Goal: Transaction & Acquisition: Purchase product/service

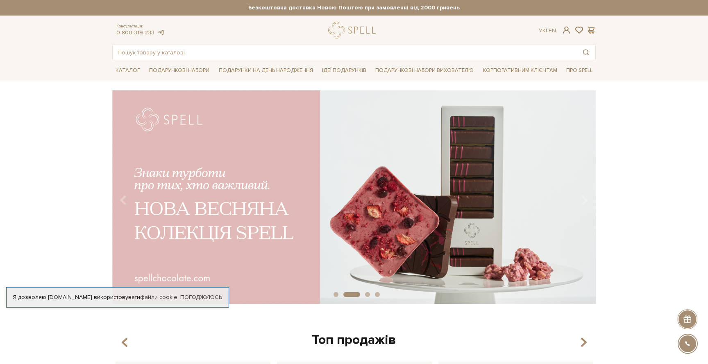
click at [688, 319] on div at bounding box center [687, 320] width 20 height 20
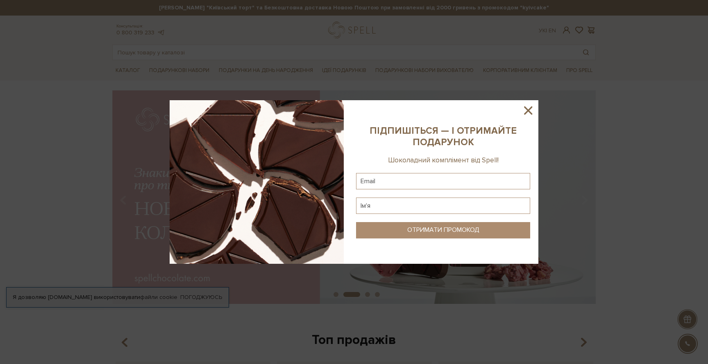
click at [526, 110] on icon at bounding box center [528, 111] width 14 height 14
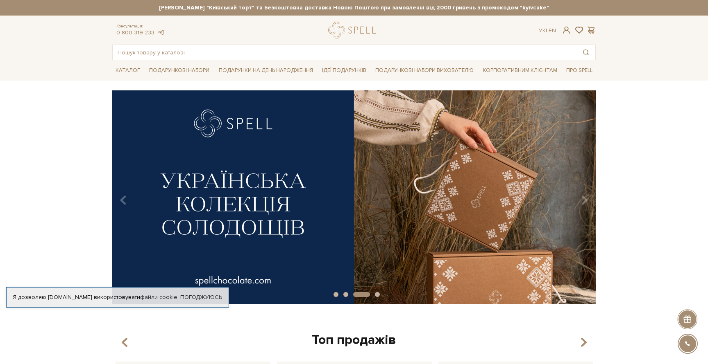
click at [686, 346] on div at bounding box center [687, 344] width 18 height 18
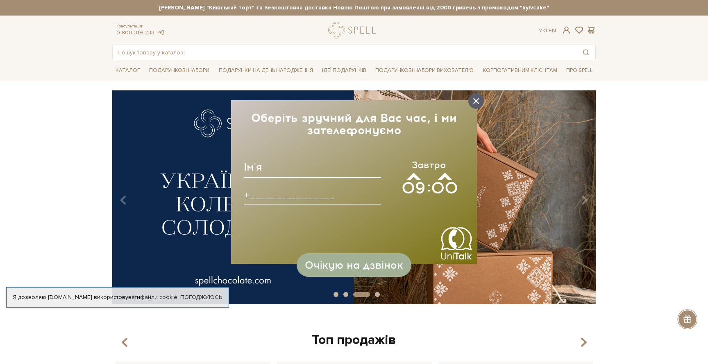
click at [475, 102] on icon at bounding box center [476, 101] width 6 height 6
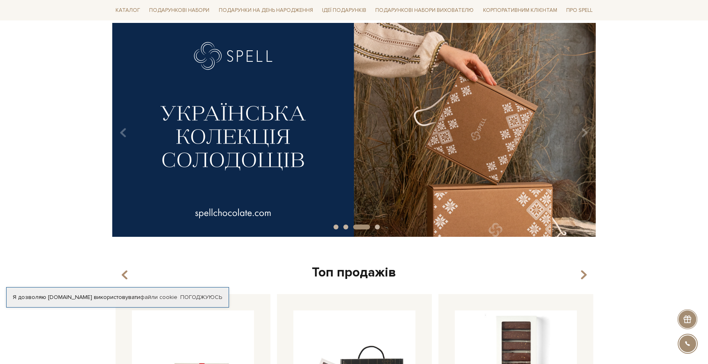
scroll to position [158, 0]
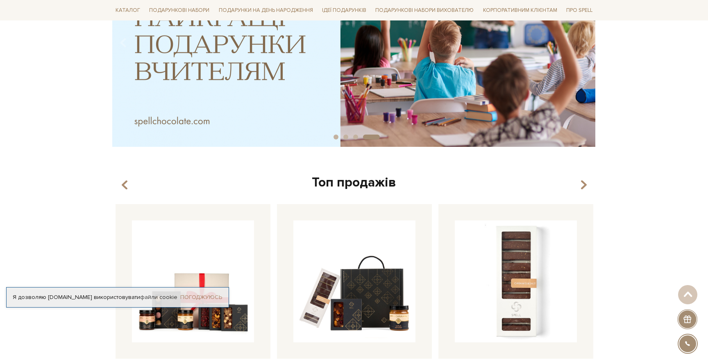
click at [203, 298] on link "Погоджуюсь" at bounding box center [201, 297] width 42 height 7
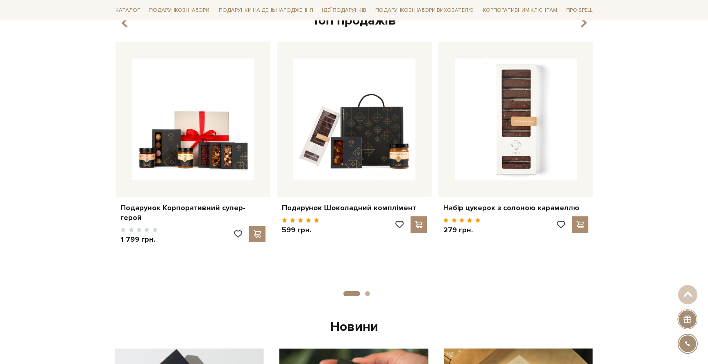
scroll to position [0, 0]
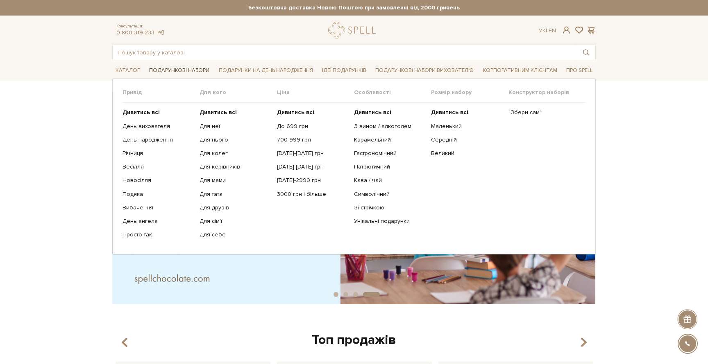
click at [179, 70] on link "Подарункові набори" at bounding box center [179, 70] width 67 height 13
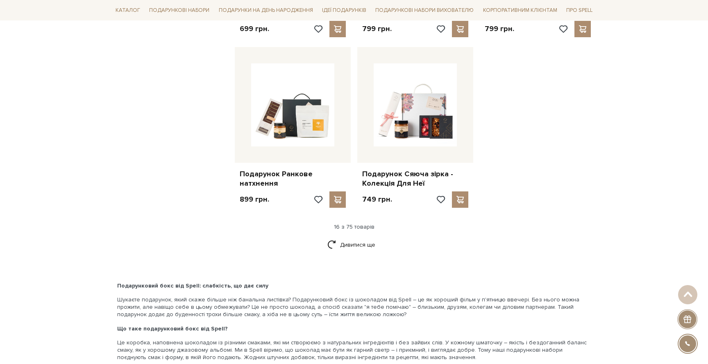
scroll to position [974, 0]
click at [344, 242] on link "Дивитися ще" at bounding box center [353, 244] width 53 height 14
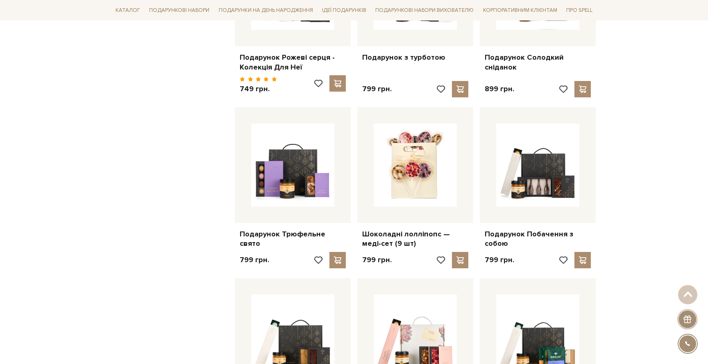
scroll to position [1281, 0]
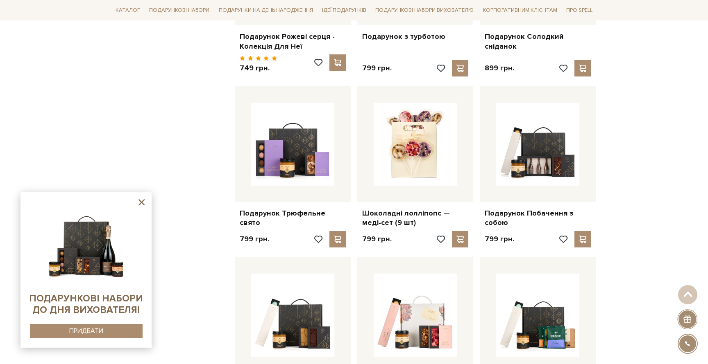
click at [141, 204] on icon at bounding box center [141, 202] width 10 height 10
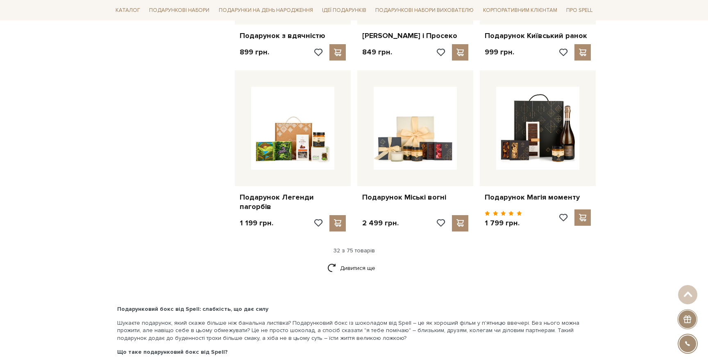
scroll to position [1822, 0]
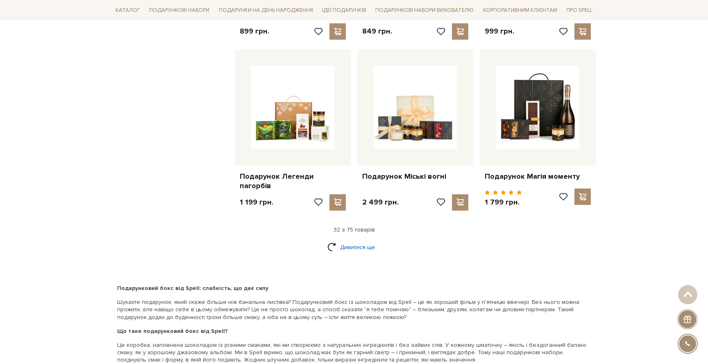
click at [345, 245] on link "Дивитися ще" at bounding box center [353, 247] width 53 height 14
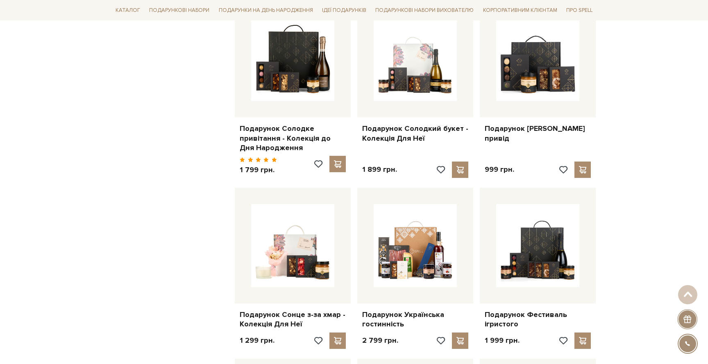
scroll to position [2384, 0]
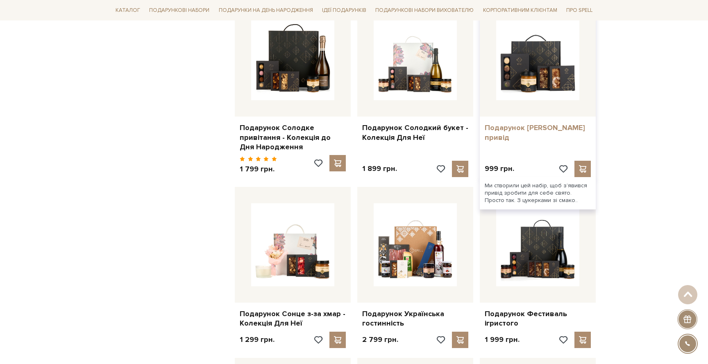
click at [540, 123] on link "Подарунок [PERSON_NAME] привід" at bounding box center [537, 132] width 106 height 19
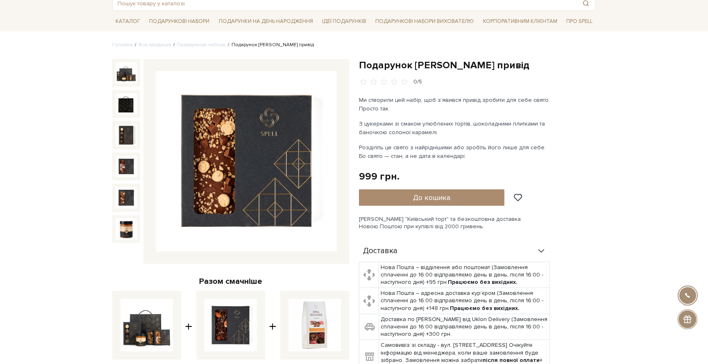
scroll to position [39, 0]
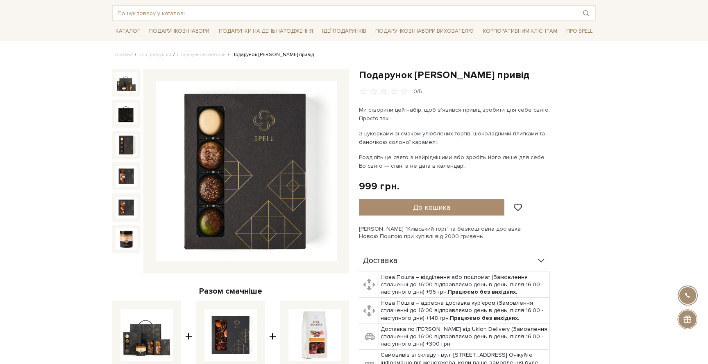
click at [127, 146] on img at bounding box center [125, 144] width 21 height 21
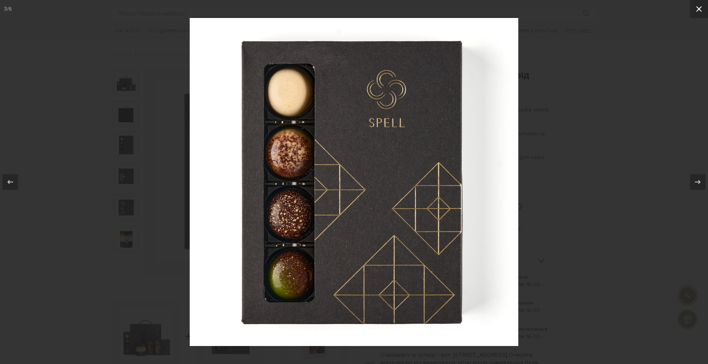
click at [695, 13] on icon at bounding box center [699, 9] width 10 height 10
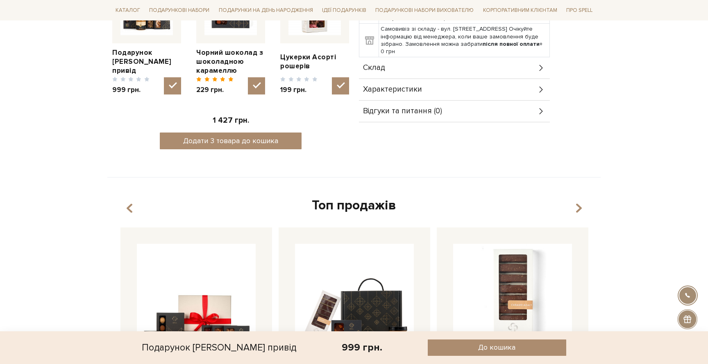
scroll to position [247, 0]
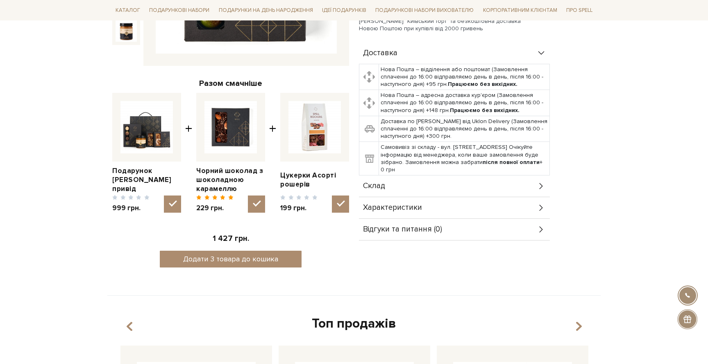
click at [540, 187] on icon at bounding box center [541, 186] width 9 height 9
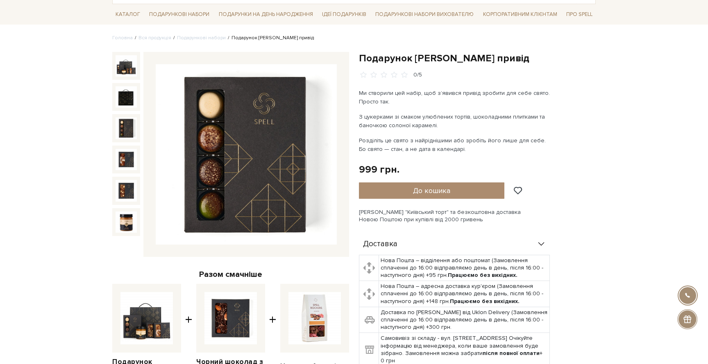
scroll to position [63, 0]
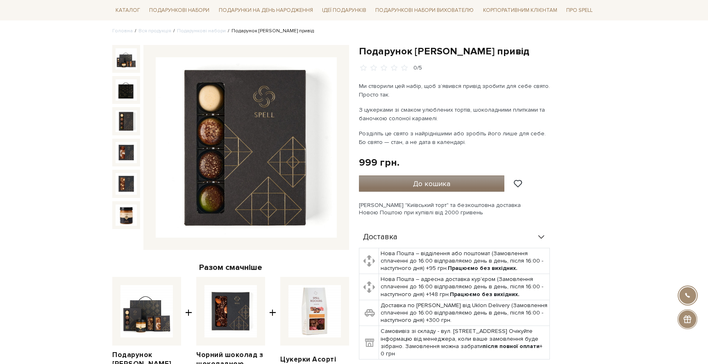
click at [441, 182] on span "До кошика" at bounding box center [431, 183] width 37 height 9
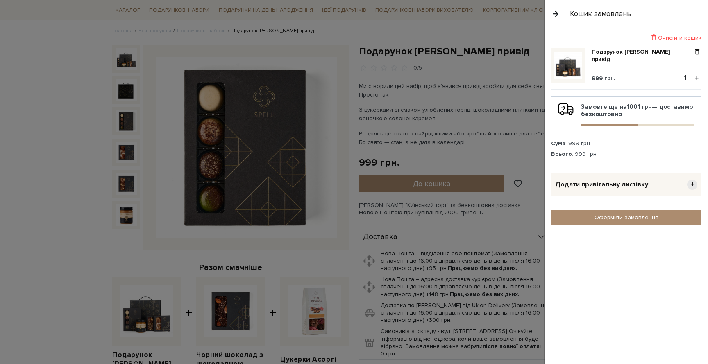
click at [554, 14] on button "button" at bounding box center [555, 14] width 9 height 14
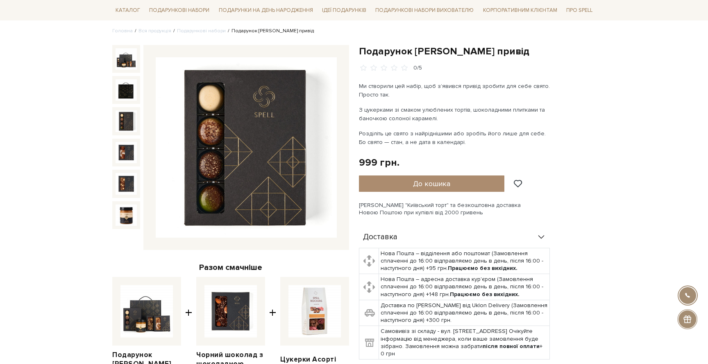
scroll to position [0, 0]
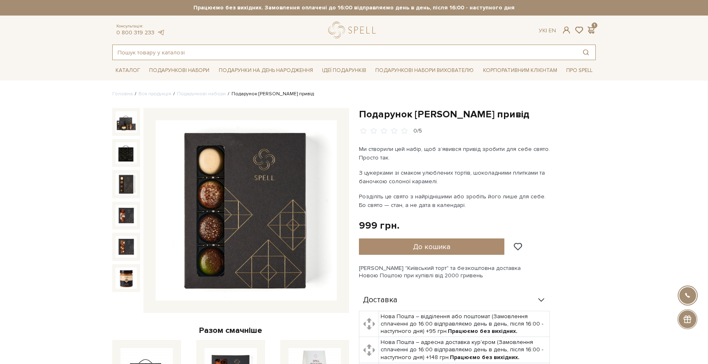
click at [200, 52] on input "text" at bounding box center [345, 52] width 464 height 15
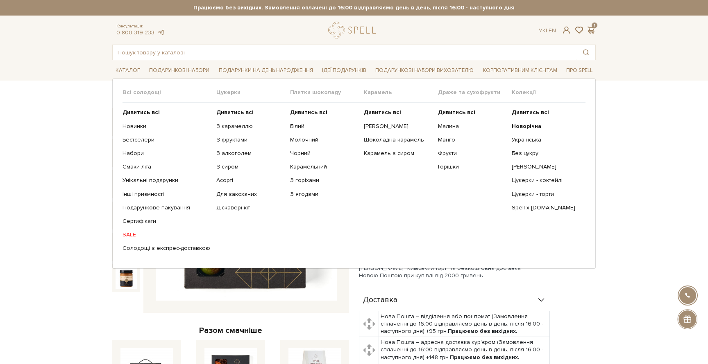
click at [128, 235] on link "SALE" at bounding box center [166, 234] width 88 height 7
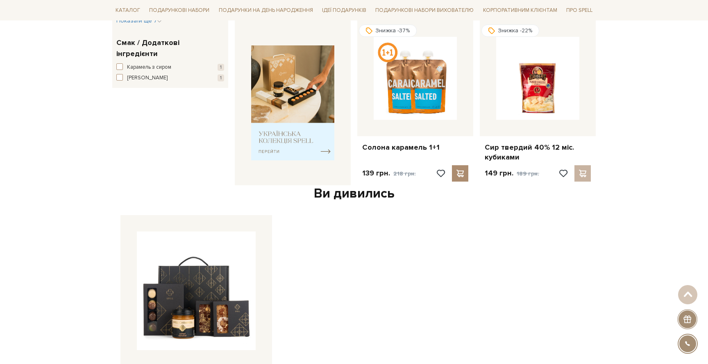
scroll to position [302, 0]
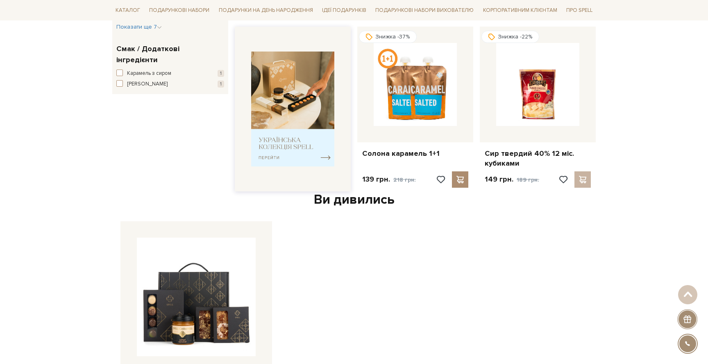
click at [280, 138] on img at bounding box center [292, 109] width 83 height 115
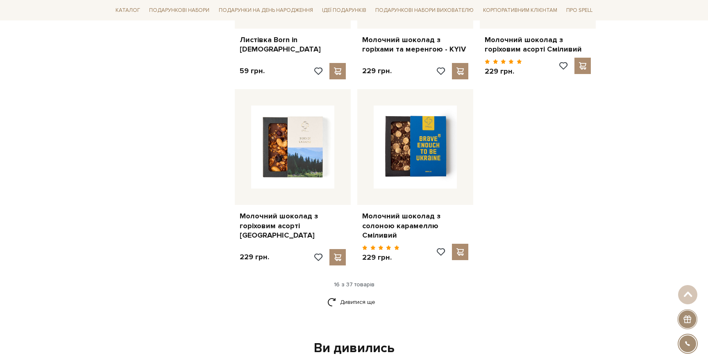
scroll to position [970, 0]
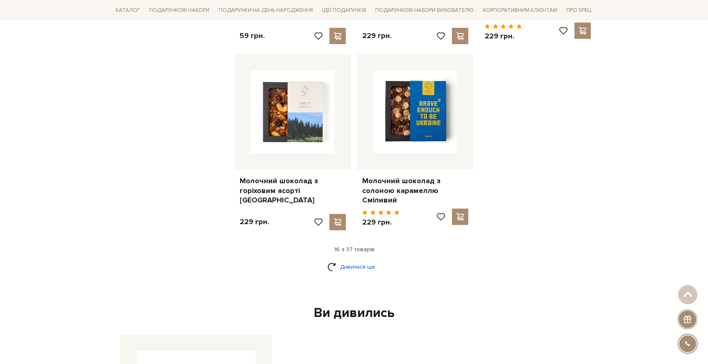
click at [345, 260] on link "Дивитися ще" at bounding box center [353, 267] width 53 height 14
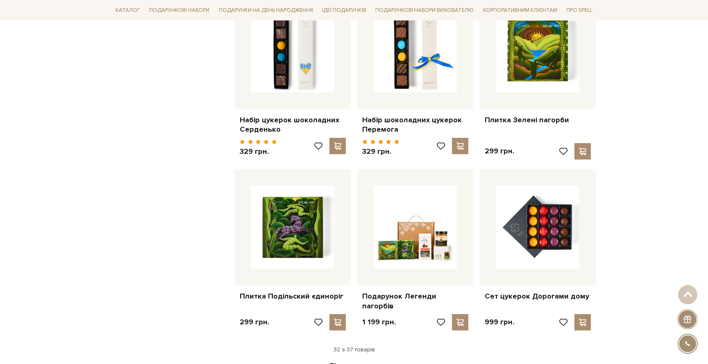
scroll to position [1768, 0]
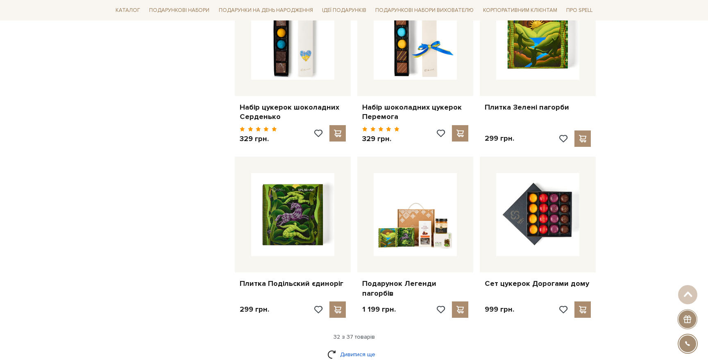
click at [351, 348] on link "Дивитися ще" at bounding box center [353, 355] width 53 height 14
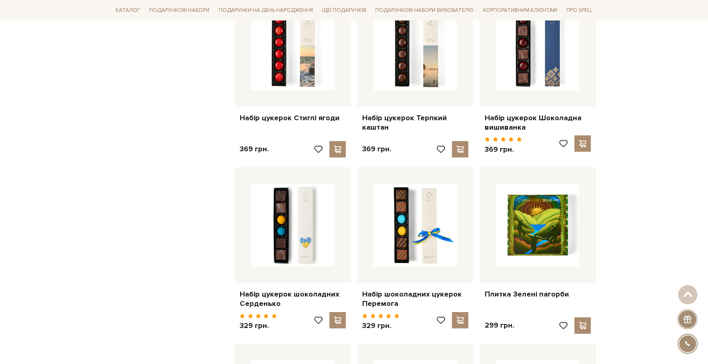
scroll to position [1580, 0]
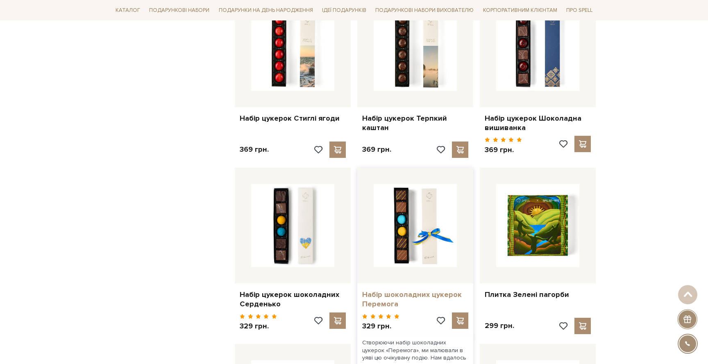
click at [432, 290] on link "Набір шоколадних цукерок Перемога" at bounding box center [415, 299] width 106 height 19
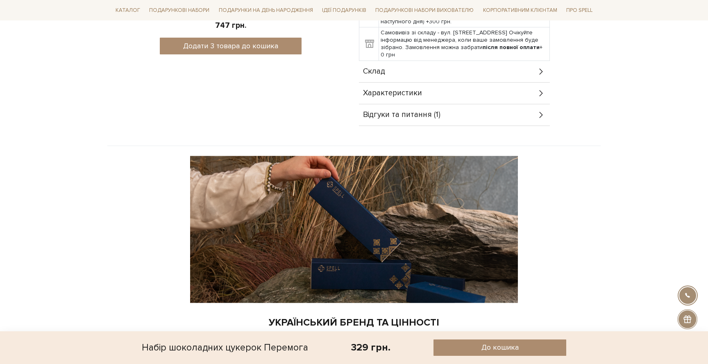
scroll to position [341, 0]
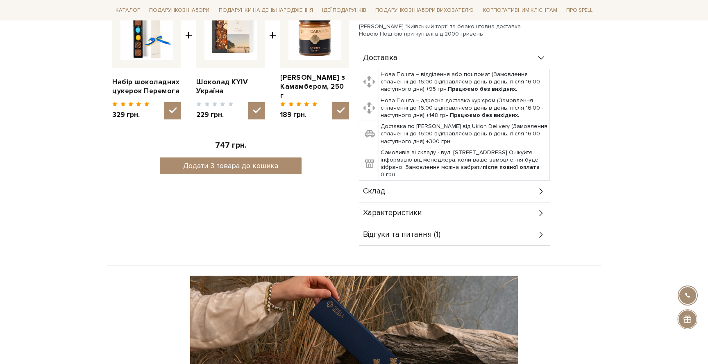
click at [539, 190] on icon at bounding box center [541, 191] width 9 height 9
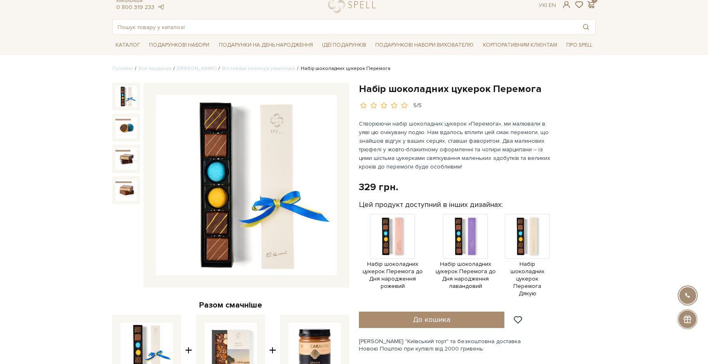
scroll to position [0, 0]
